Goal: Find contact information: Find contact information

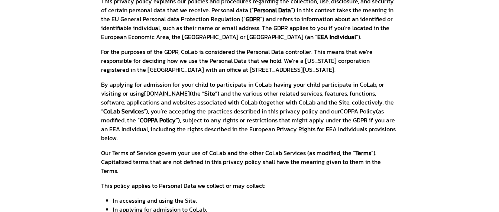
scroll to position [152, 0]
drag, startPoint x: 191, startPoint y: 61, endPoint x: 339, endPoint y: 62, distance: 148.2
click at [339, 62] on p "For the purposes of the GDPR, CoLab is considered the Personal Data controller.…" at bounding box center [249, 60] width 297 height 27
copy p "2810 N Church St PMB 51723 Wilmington, Delaware 19802"
click at [339, 62] on p "For the purposes of the GDPR, CoLab is considered the Personal Data controller.…" at bounding box center [249, 60] width 297 height 27
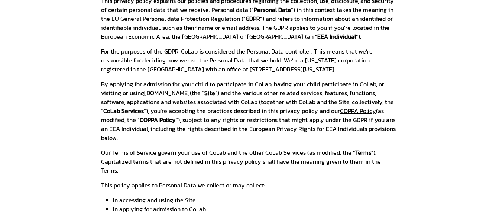
click at [339, 62] on p "For the purposes of the GDPR, CoLab is considered the Personal Data controller.…" at bounding box center [249, 60] width 297 height 27
click at [190, 62] on p "For the purposes of the GDPR, CoLab is considered the Personal Data controller.…" at bounding box center [249, 60] width 297 height 27
copy p "2810 N Church St PMB 51723 Wilmington, Delaware 19802."
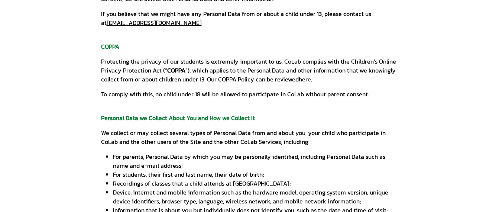
scroll to position [684, 0]
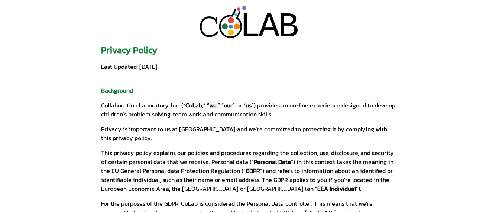
click at [237, 23] on icon at bounding box center [231, 27] width 22 height 22
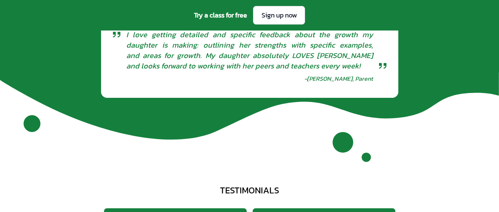
scroll to position [2710, 0]
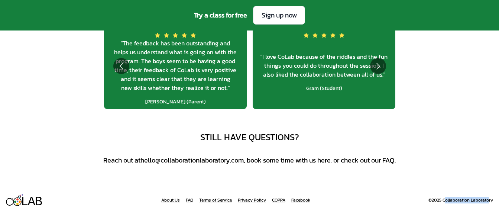
drag, startPoint x: 444, startPoint y: 200, endPoint x: 489, endPoint y: 204, distance: 45.1
click at [489, 204] on div "L L A A B B About Us FAQ Terms of Service Privacy Policy COPPA Facebook ©2025 C…" at bounding box center [249, 200] width 499 height 25
drag, startPoint x: 489, startPoint y: 204, endPoint x: 442, endPoint y: 200, distance: 46.6
click at [442, 200] on div "©2025 Collaboration Laboratory" at bounding box center [460, 200] width 65 height 6
click at [494, 199] on div "L L A A B B About Us FAQ Terms of Service Privacy Policy COPPA Facebook ©2025 C…" at bounding box center [249, 200] width 499 height 25
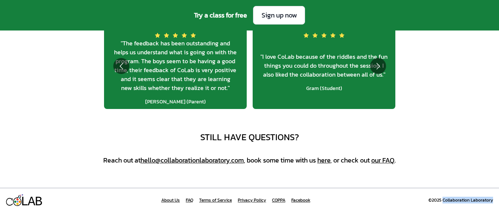
copy div "Collaboration Laboratory"
